Goal: Task Accomplishment & Management: Manage account settings

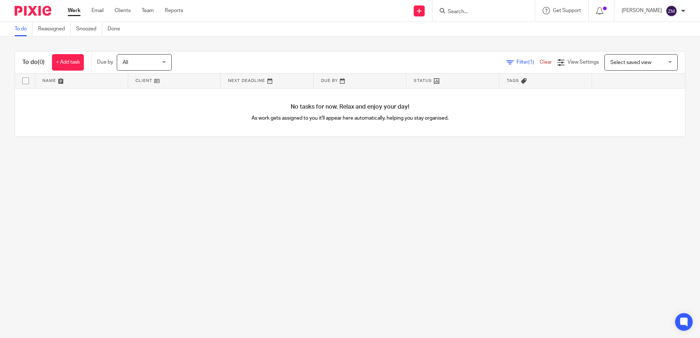
click at [38, 35] on ul "To do Reassigned Snoozed Done" at bounding box center [73, 29] width 116 height 14
click at [52, 31] on link "Reassigned" at bounding box center [54, 29] width 33 height 14
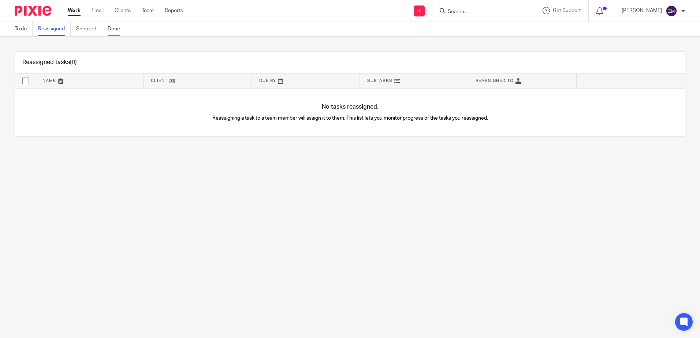
click at [108, 26] on ul "To do Reassigned Snoozed Done" at bounding box center [73, 29] width 116 height 14
click at [124, 30] on link "Done" at bounding box center [117, 29] width 18 height 14
click at [91, 31] on link "Snoozed" at bounding box center [89, 29] width 26 height 14
click at [147, 11] on link "Team" at bounding box center [148, 10] width 12 height 7
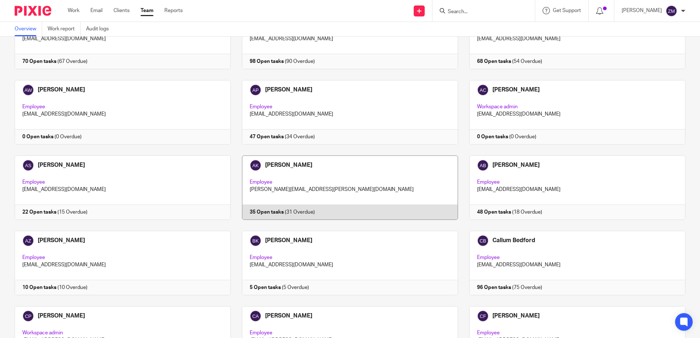
scroll to position [110, 0]
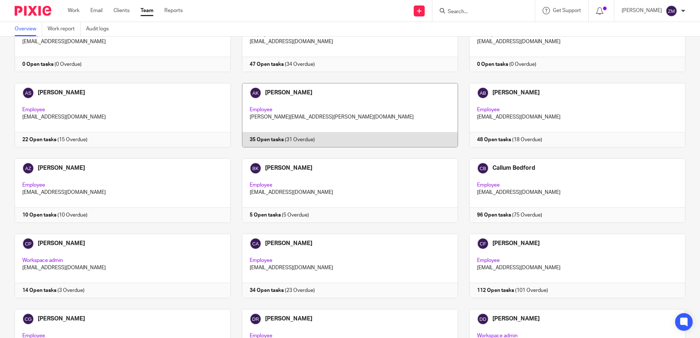
click at [367, 114] on link at bounding box center [344, 115] width 227 height 64
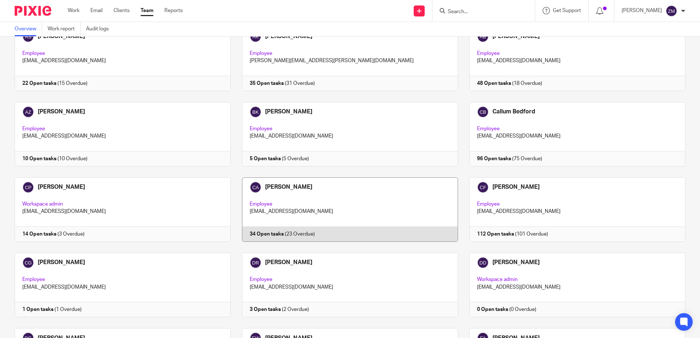
scroll to position [256, 0]
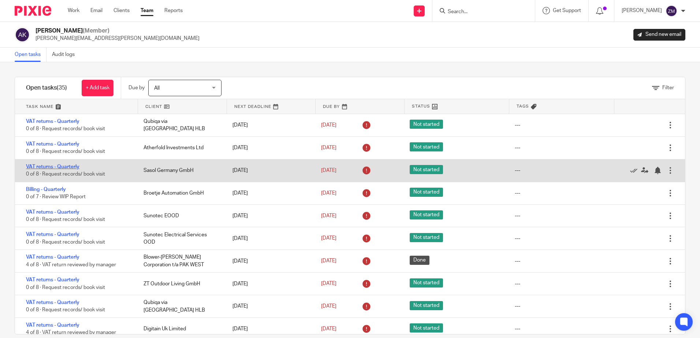
click at [68, 166] on link "VAT returns - Quarterly" at bounding box center [52, 166] width 53 height 5
